Goal: Task Accomplishment & Management: Manage account settings

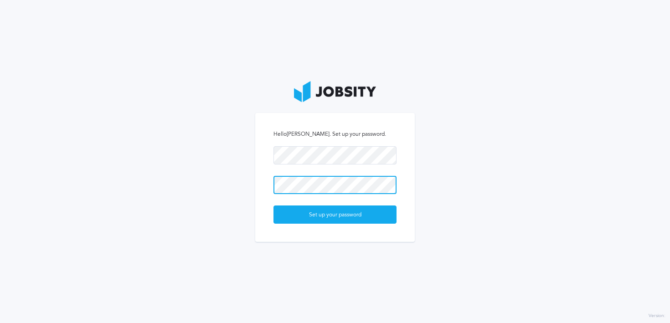
click at [274, 206] on button "Set up your password" at bounding box center [335, 215] width 123 height 18
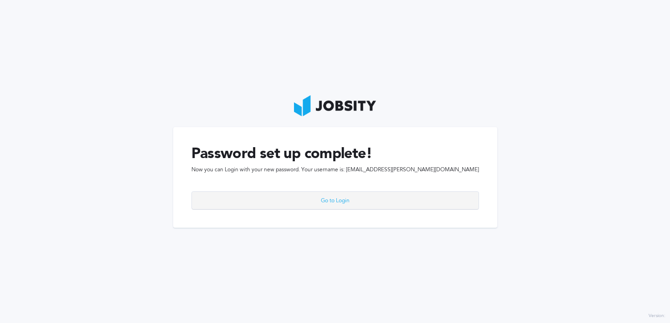
click at [372, 203] on div "Go to Login" at bounding box center [335, 201] width 287 height 18
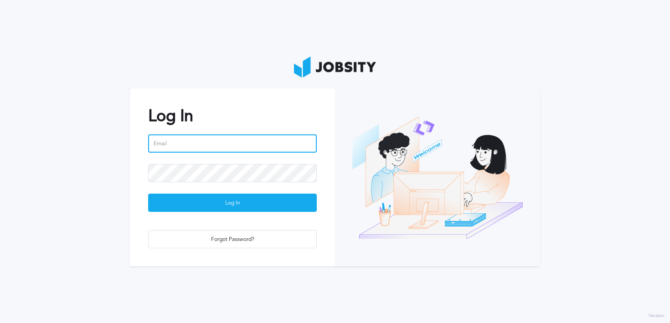
click at [228, 136] on input "email" at bounding box center [232, 144] width 169 height 18
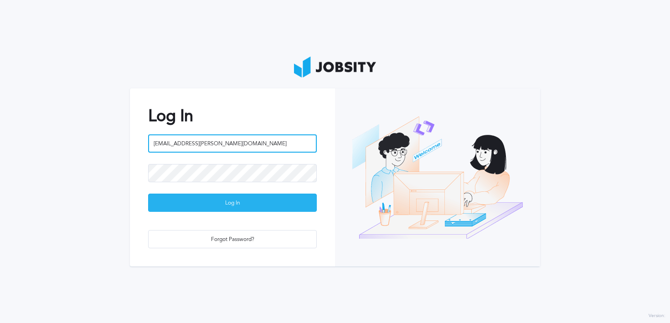
type input "[EMAIL_ADDRESS][PERSON_NAME][DOMAIN_NAME]"
click at [212, 197] on div "Log In" at bounding box center [233, 203] width 168 height 18
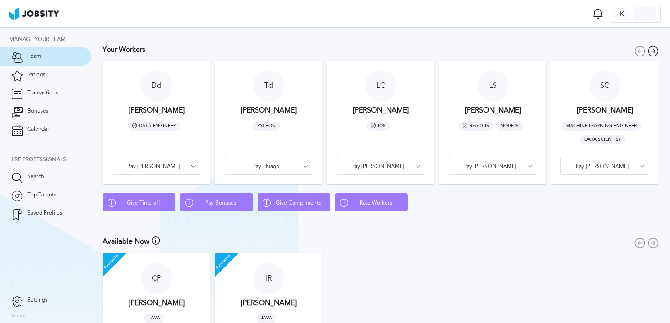
click at [446, 282] on div "Available C P [PERSON_NAME] Java Hire [PERSON_NAME] I R [PERSON_NAME] Java Hire…" at bounding box center [380, 310] width 561 height 118
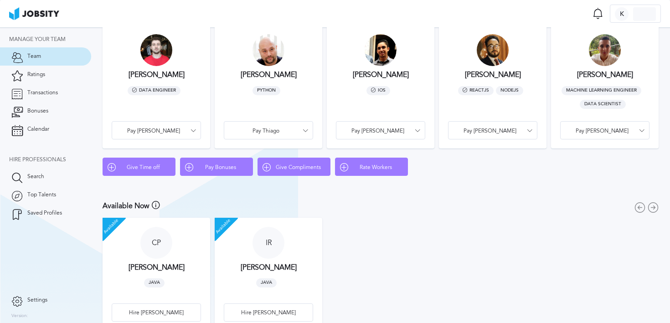
scroll to position [55, 0]
